Goal: Check status: Check status

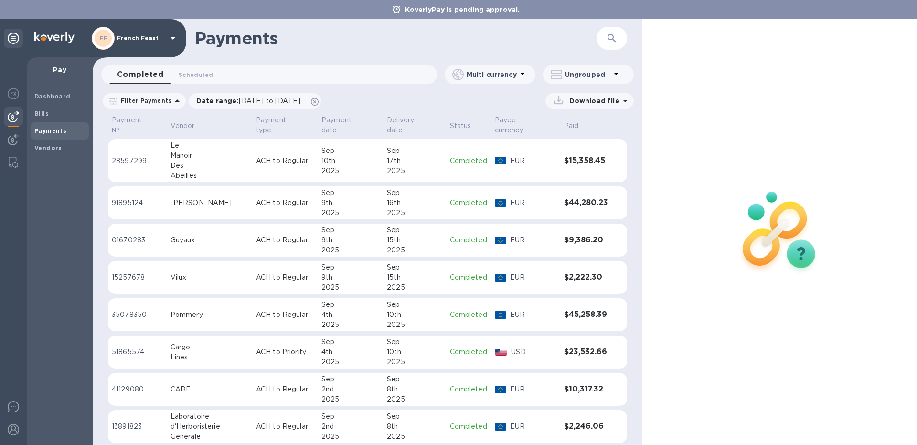
click at [226, 150] on td "Le Manoir Des Abeilles" at bounding box center [210, 160] width 86 height 43
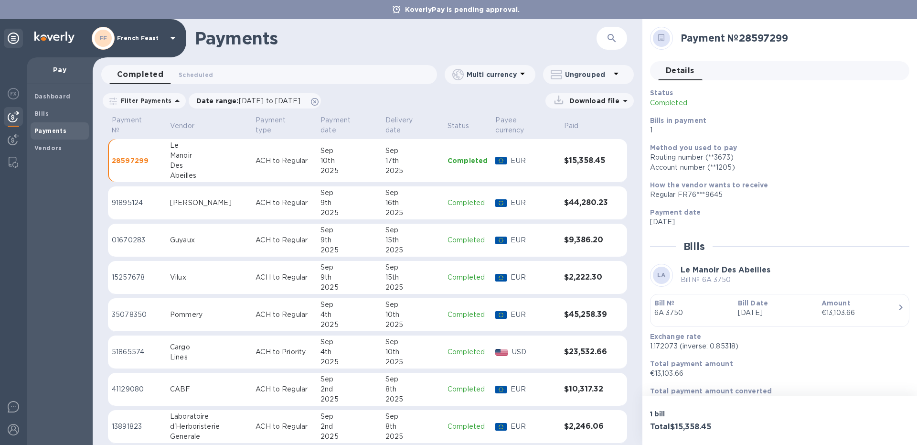
scroll to position [17, 0]
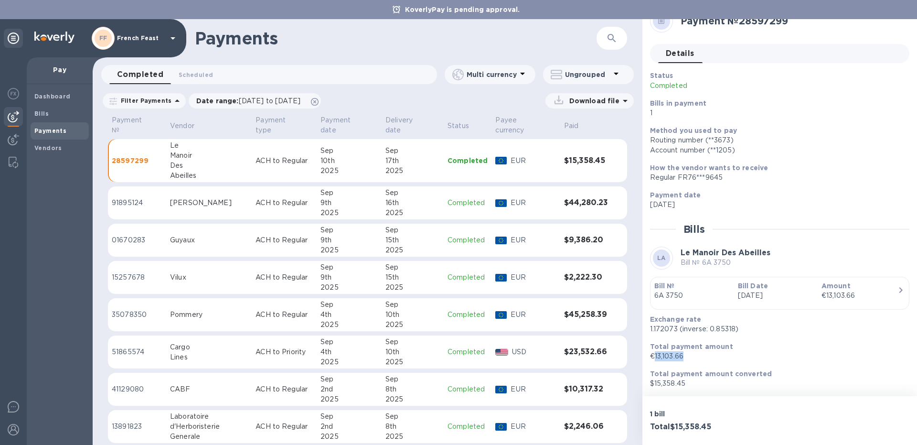
drag, startPoint x: 685, startPoint y: 356, endPoint x: 654, endPoint y: 355, distance: 30.6
click at [654, 355] on p "€13,103.66" at bounding box center [776, 356] width 252 height 10
copy p "13,103.66"
drag, startPoint x: 686, startPoint y: 381, endPoint x: 654, endPoint y: 382, distance: 32.0
click at [654, 382] on p "$15,358.45" at bounding box center [776, 383] width 252 height 10
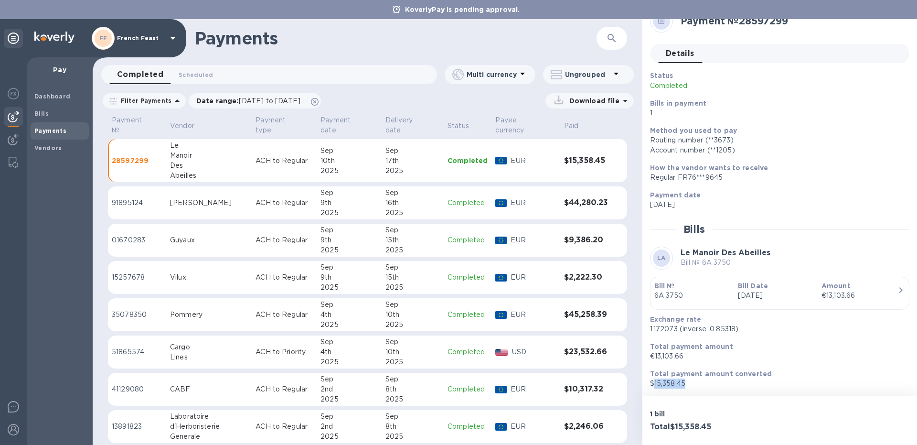
copy p "15,358.45"
click at [178, 198] on div "[PERSON_NAME]" at bounding box center [209, 203] width 78 height 10
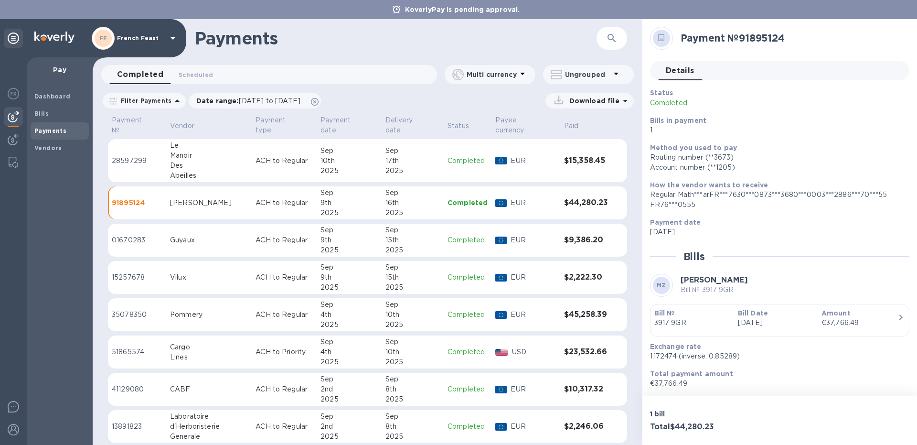
scroll to position [27, 0]
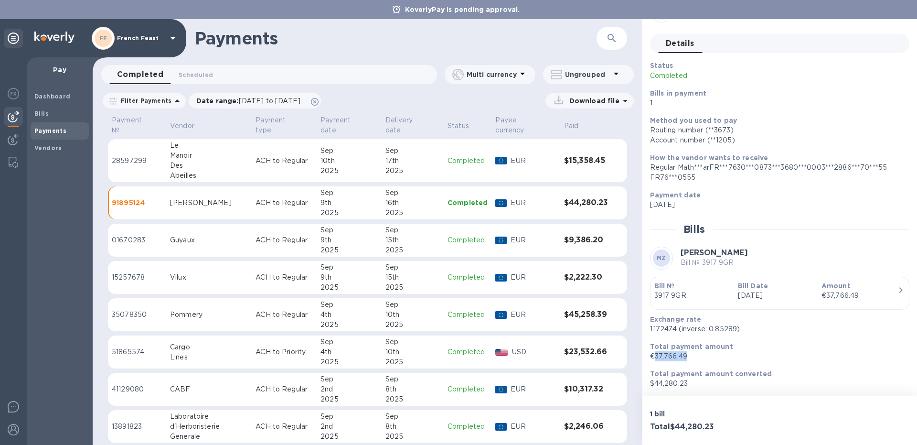
drag, startPoint x: 687, startPoint y: 357, endPoint x: 657, endPoint y: 355, distance: 30.2
click at [657, 355] on p "€37,766.49" at bounding box center [776, 356] width 252 height 10
copy p "37,766.49"
drag, startPoint x: 690, startPoint y: 380, endPoint x: 656, endPoint y: 382, distance: 34.5
click at [656, 382] on p "$44,280.23" at bounding box center [776, 383] width 252 height 10
